Goal: Task Accomplishment & Management: Use online tool/utility

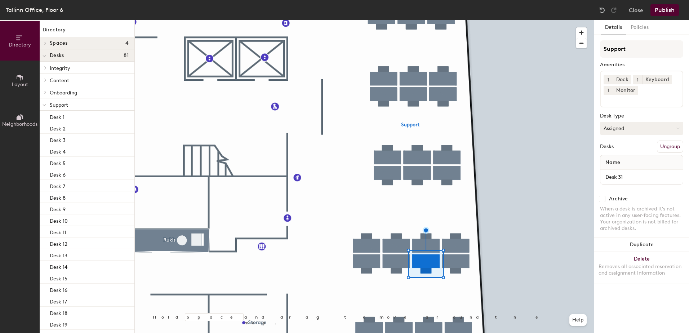
click at [620, 126] on button "Assigned" at bounding box center [641, 128] width 83 height 13
click at [618, 172] on div "Hoteled" at bounding box center [636, 172] width 72 height 11
click at [620, 127] on button "Assigned" at bounding box center [641, 128] width 83 height 13
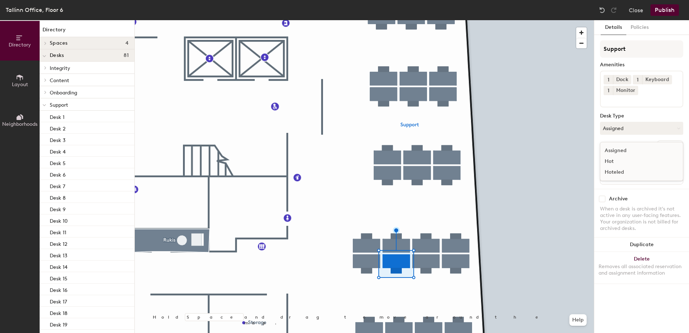
click at [620, 170] on div "Hoteled" at bounding box center [636, 172] width 72 height 11
click at [665, 10] on button "Publish" at bounding box center [665, 10] width 28 height 12
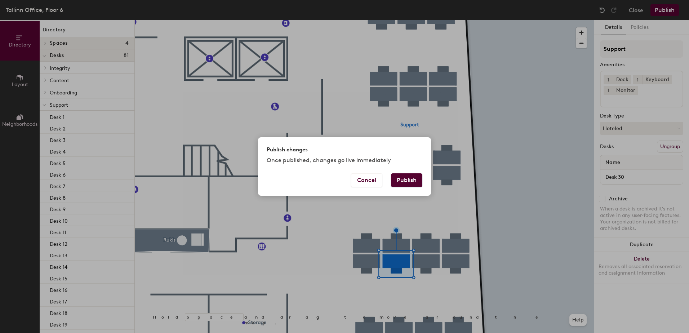
click at [418, 178] on button "Publish" at bounding box center [406, 180] width 31 height 14
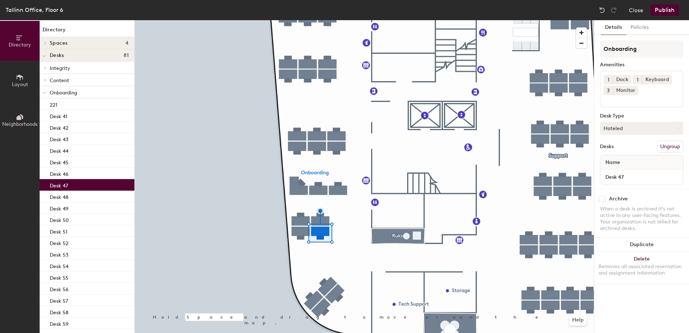
click at [614, 132] on button "Hoteled" at bounding box center [641, 128] width 83 height 13
click at [616, 148] on div "Assigned" at bounding box center [636, 150] width 72 height 11
click at [663, 9] on button "Publish" at bounding box center [665, 10] width 28 height 12
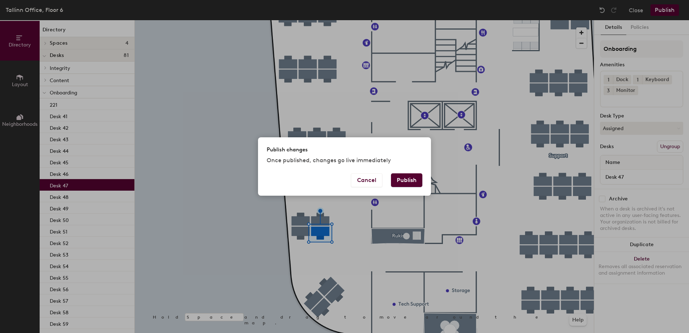
click at [404, 180] on button "Publish" at bounding box center [406, 180] width 31 height 14
